Goal: Information Seeking & Learning: Learn about a topic

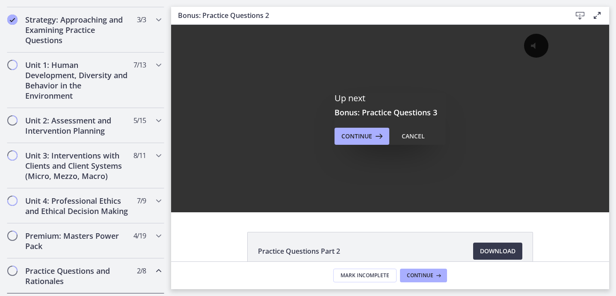
scroll to position [200, 0]
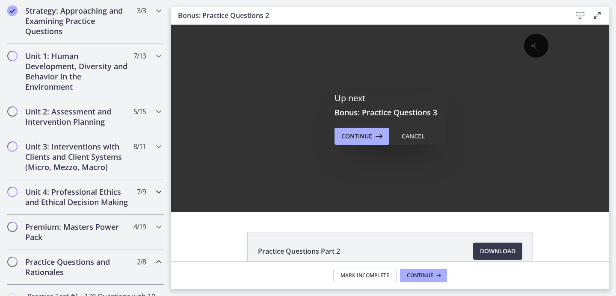
click at [91, 189] on h2 "Unit 4: Professional Ethics and Ethical Decision Making" at bounding box center [77, 197] width 104 height 21
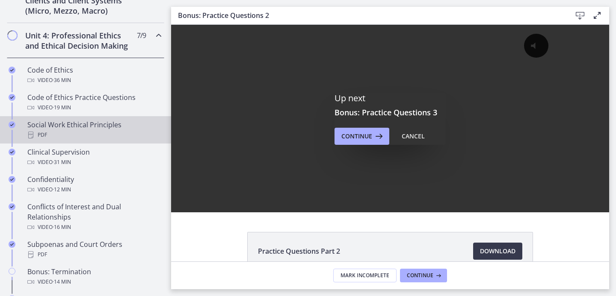
scroll to position [358, 0]
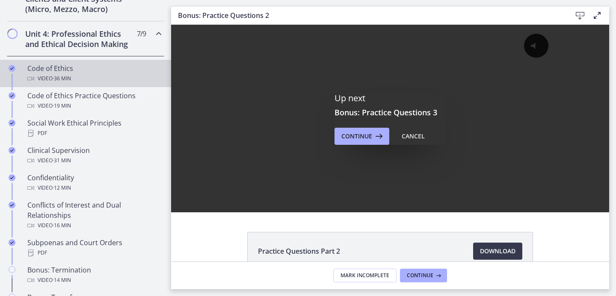
click at [81, 84] on div "Video · 36 min" at bounding box center [93, 79] width 133 height 10
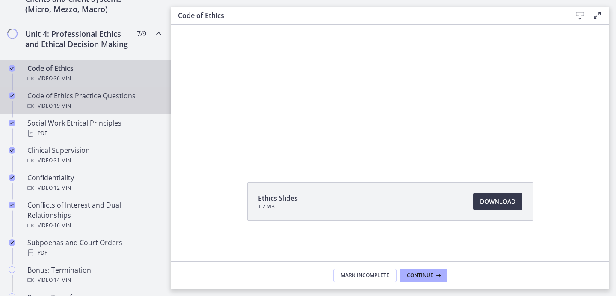
scroll to position [50, 0]
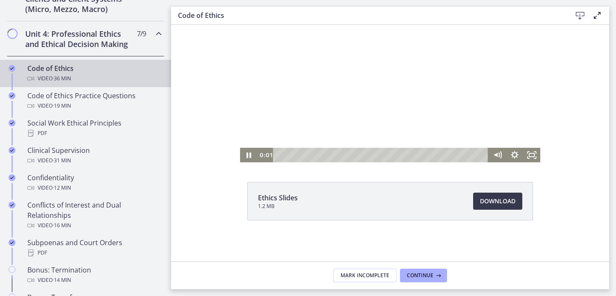
click at [448, 77] on div at bounding box center [390, 69] width 300 height 188
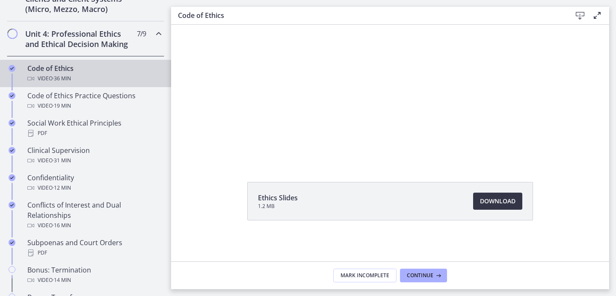
click at [493, 197] on span "Download Opens in a new window" at bounding box center [497, 201] width 35 height 10
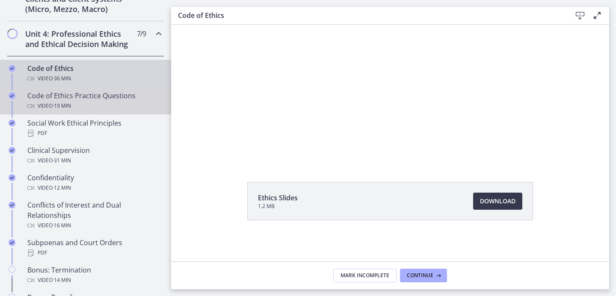
click at [103, 111] on div "Video · 19 min" at bounding box center [93, 106] width 133 height 10
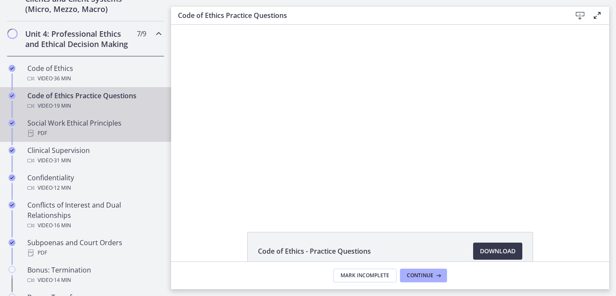
click at [101, 132] on div "Social Work Ethical Principles PDF" at bounding box center [93, 128] width 133 height 21
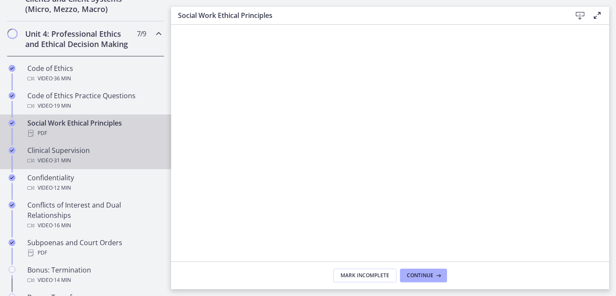
click at [105, 166] on div "Video · 31 min" at bounding box center [93, 161] width 133 height 10
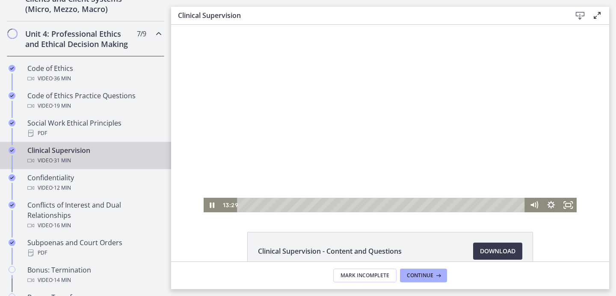
click at [361, 136] on div at bounding box center [389, 119] width 373 height 188
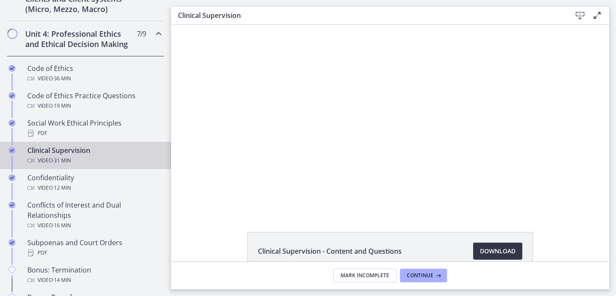
click at [480, 246] on span "Download Opens in a new window" at bounding box center [497, 251] width 35 height 10
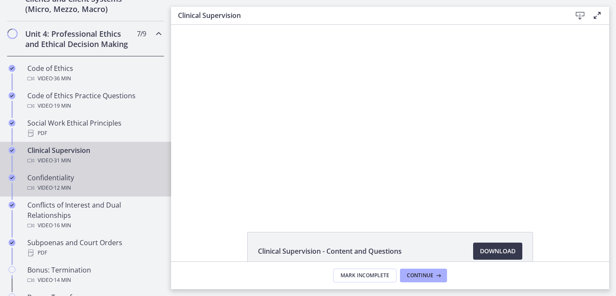
click at [118, 192] on div "Confidentiality Video · 12 min" at bounding box center [93, 183] width 133 height 21
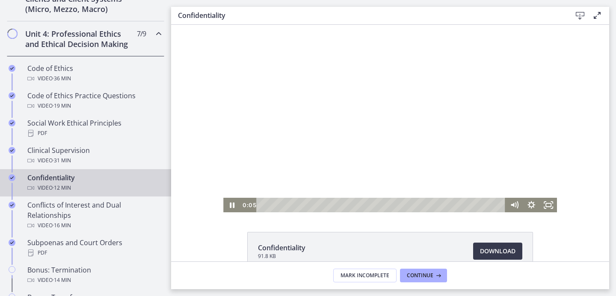
click at [357, 150] on div at bounding box center [389, 119] width 333 height 188
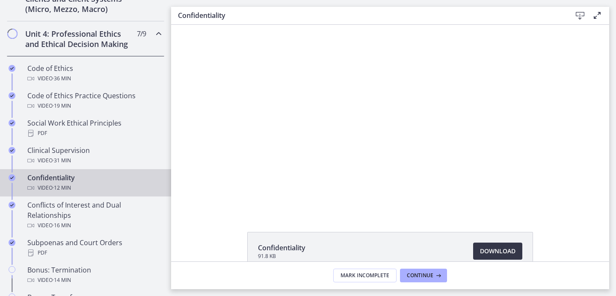
click at [483, 250] on span "Download Opens in a new window" at bounding box center [497, 251] width 35 height 10
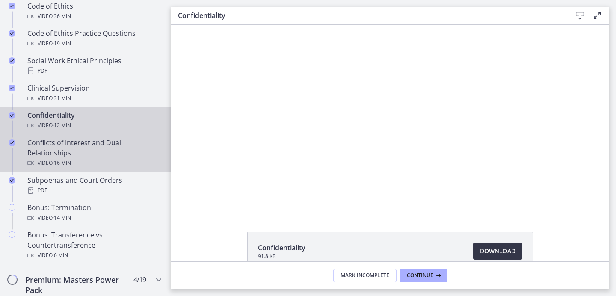
scroll to position [422, 0]
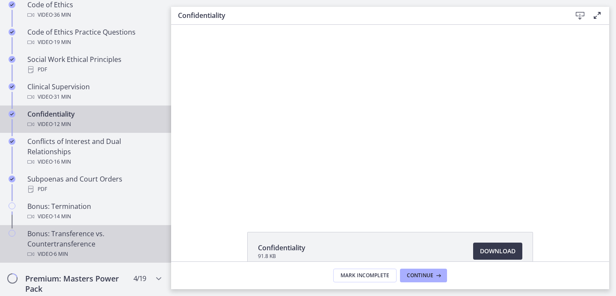
click at [96, 248] on div "Bonus: Transference vs. Countertransference Video · 6 min" at bounding box center [93, 244] width 133 height 31
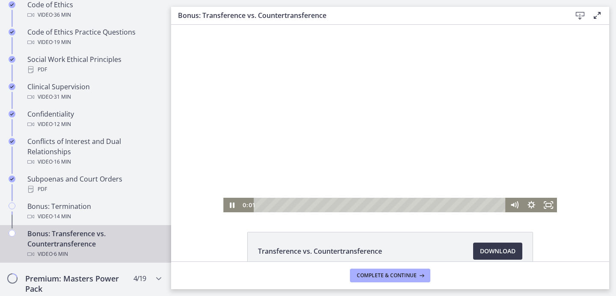
click at [451, 171] on div at bounding box center [389, 119] width 333 height 188
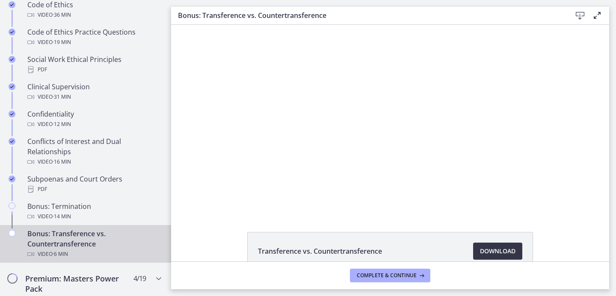
click at [498, 250] on span "Download Opens in a new window" at bounding box center [497, 251] width 35 height 10
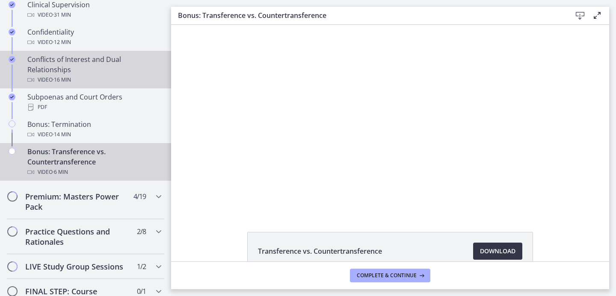
scroll to position [505, 0]
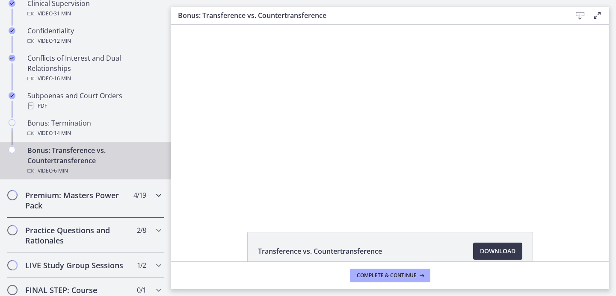
click at [98, 202] on h2 "Premium: Masters Power Pack" at bounding box center [77, 200] width 104 height 21
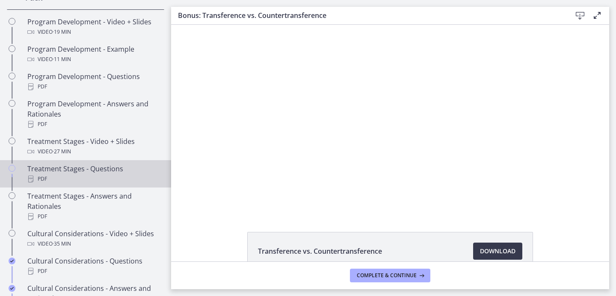
scroll to position [436, 0]
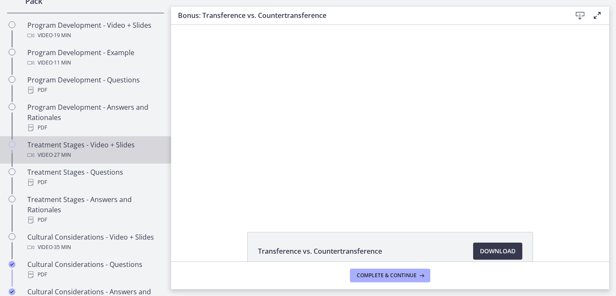
click at [91, 160] on div "Video · 27 min" at bounding box center [93, 155] width 133 height 10
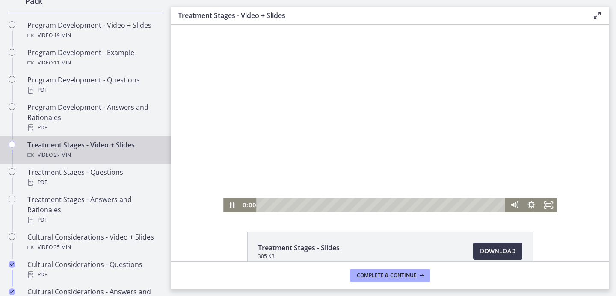
click at [374, 126] on div at bounding box center [389, 119] width 333 height 188
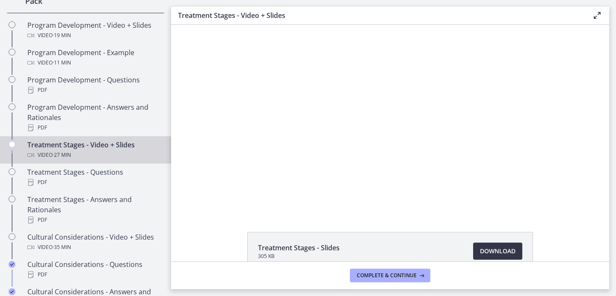
click at [495, 248] on span "Download Opens in a new window" at bounding box center [497, 251] width 35 height 10
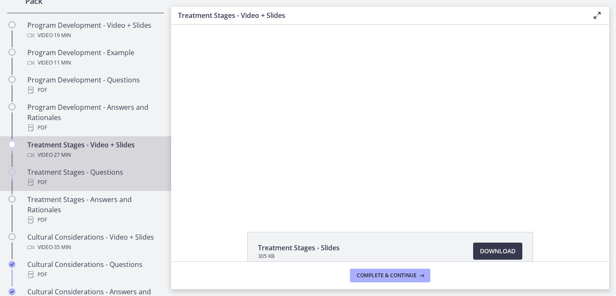
click at [83, 182] on div "Treatment Stages - Questions PDF" at bounding box center [93, 177] width 133 height 21
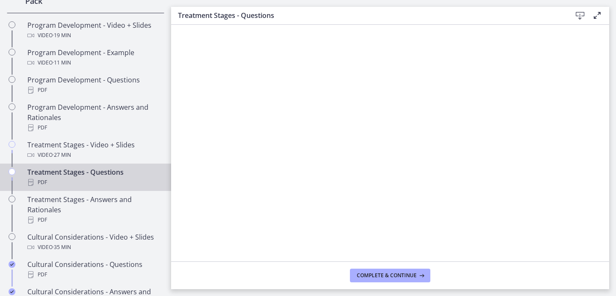
click at [578, 14] on icon at bounding box center [580, 16] width 10 height 10
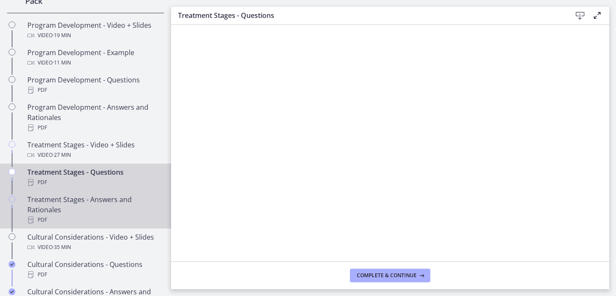
click at [79, 219] on div "Treatment Stages - Answers and Rationales PDF" at bounding box center [93, 210] width 133 height 31
click at [77, 181] on div "Treatment Stages - Questions PDF" at bounding box center [93, 177] width 133 height 21
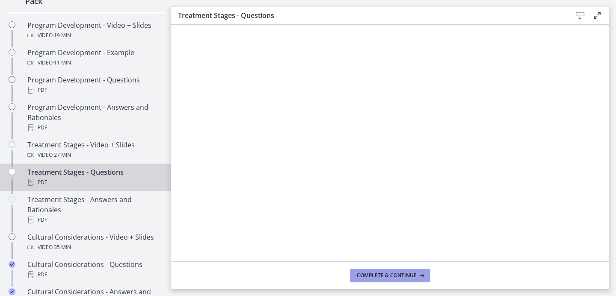
click at [378, 270] on button "Complete & continue" at bounding box center [390, 276] width 80 height 14
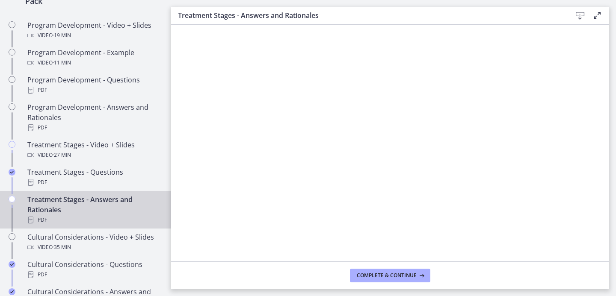
click at [107, 215] on div "Treatment Stages - Answers and Rationales PDF" at bounding box center [93, 210] width 133 height 31
click at [369, 279] on button "Complete & continue" at bounding box center [390, 276] width 80 height 14
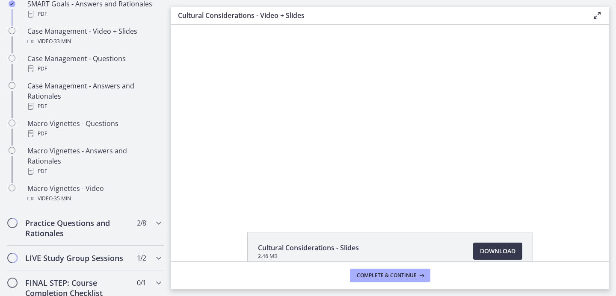
scroll to position [819, 0]
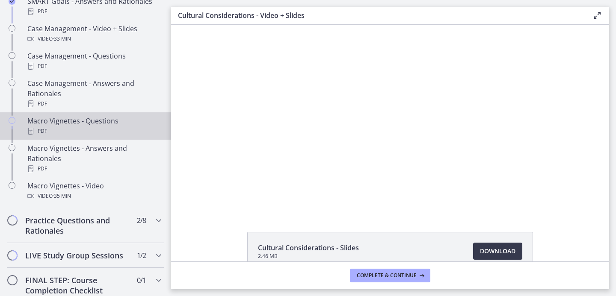
click at [91, 136] on div "PDF" at bounding box center [93, 131] width 133 height 10
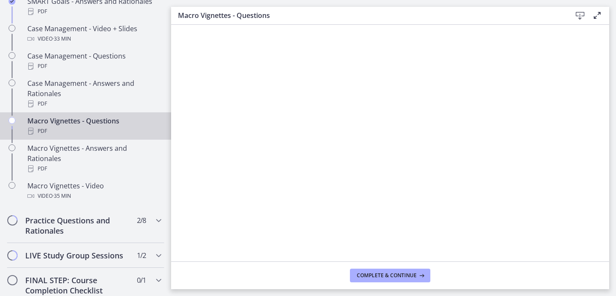
scroll to position [809, 0]
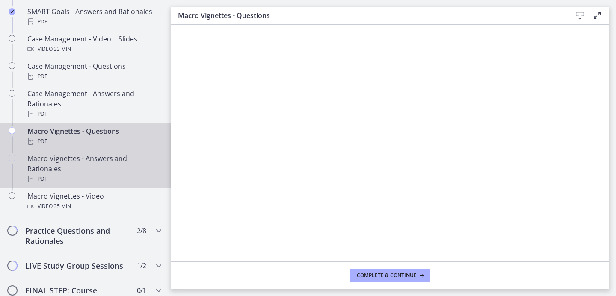
click at [129, 172] on div "Macro Vignettes - Answers and Rationales PDF" at bounding box center [93, 168] width 133 height 31
